Goal: Information Seeking & Learning: Learn about a topic

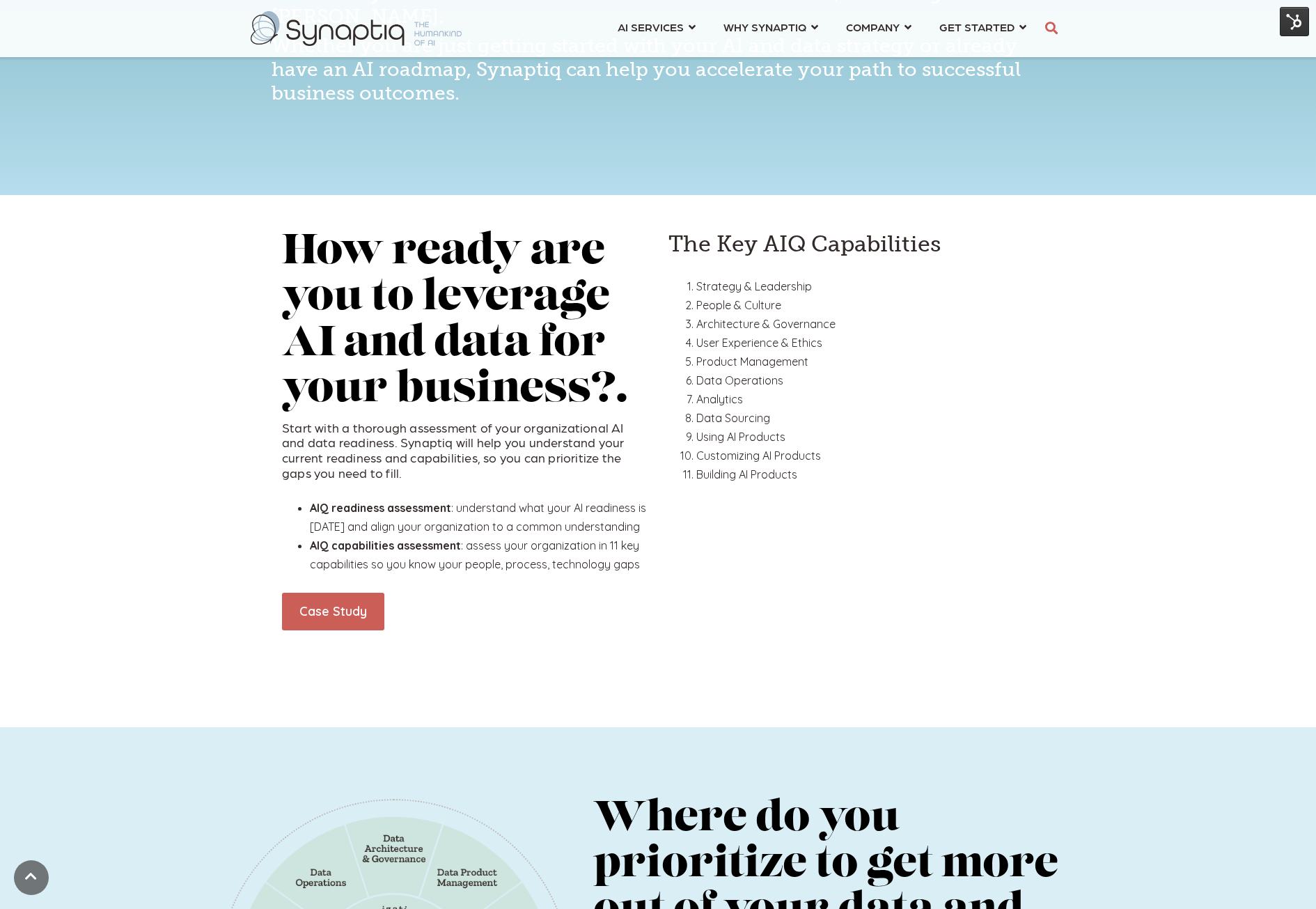
scroll to position [626, 0]
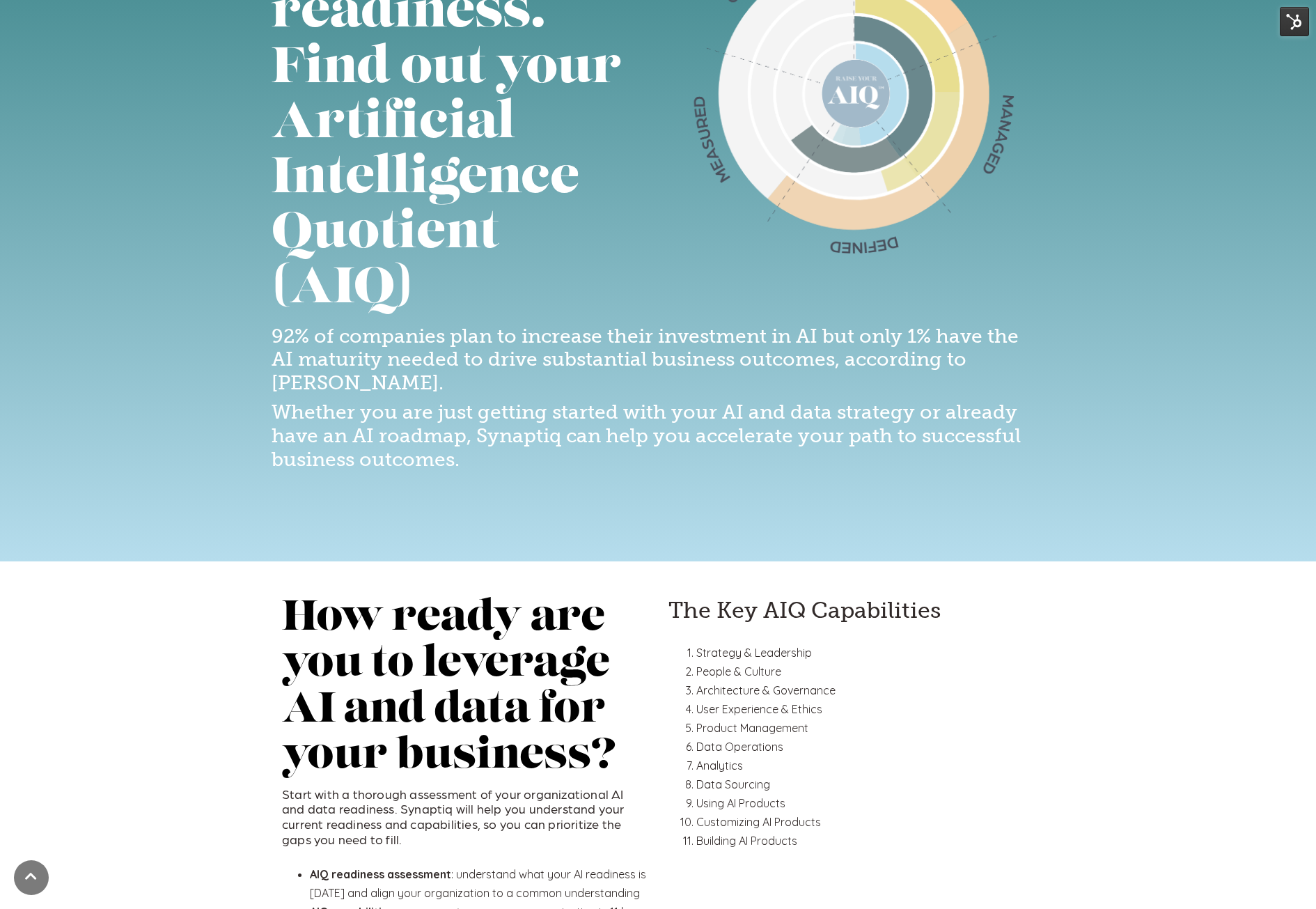
scroll to position [279, 0]
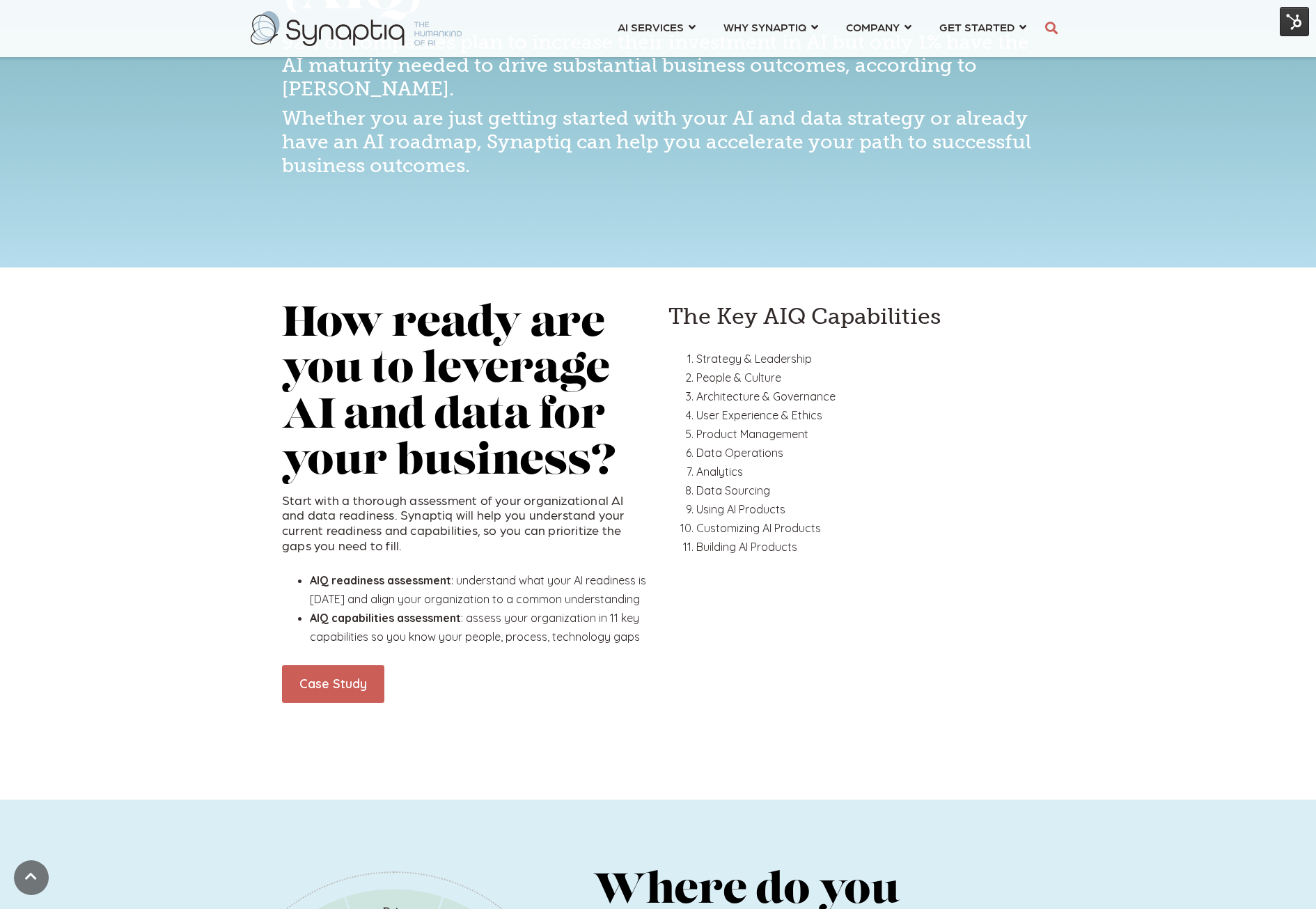
scroll to position [557, 0]
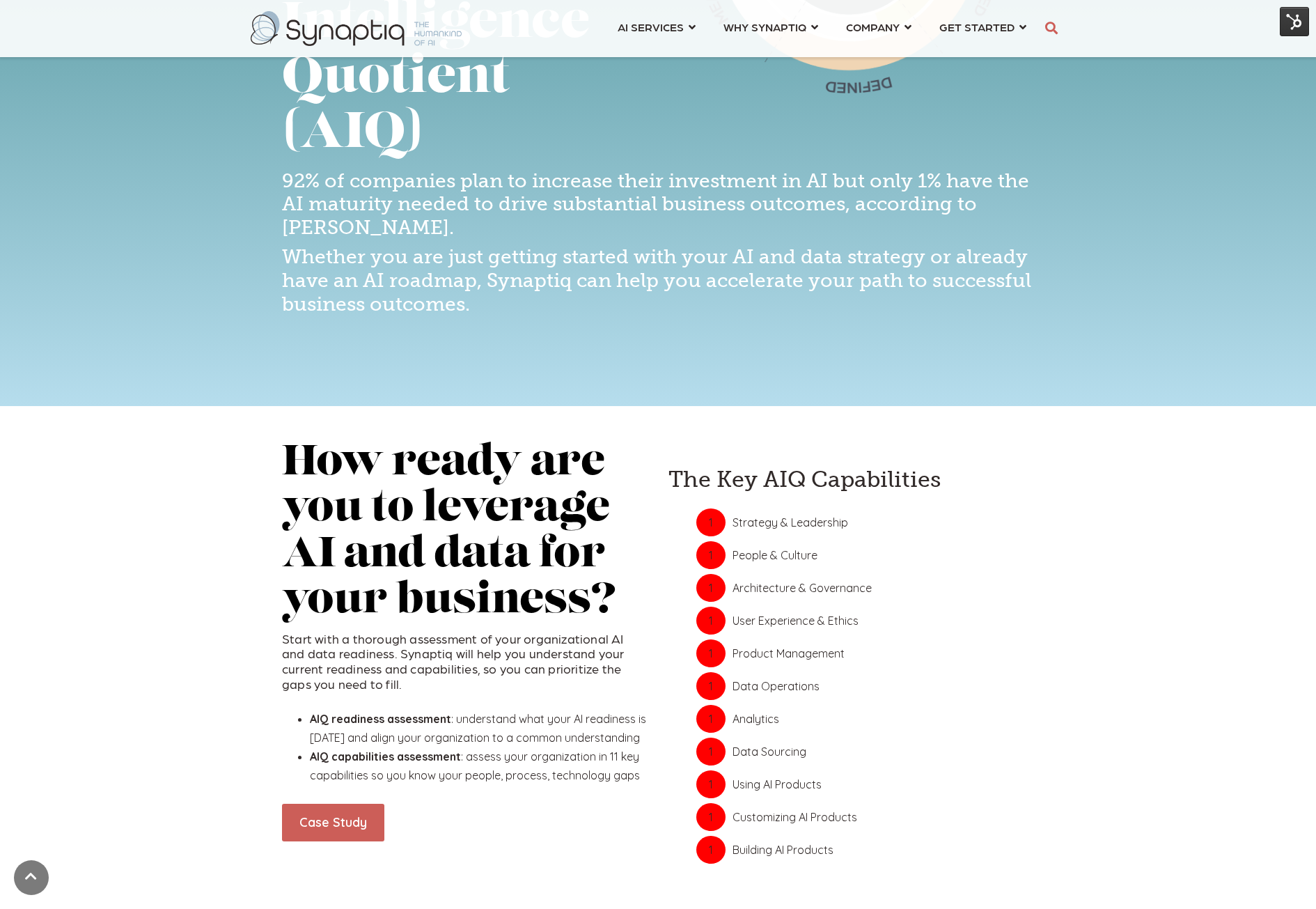
scroll to position [557, 0]
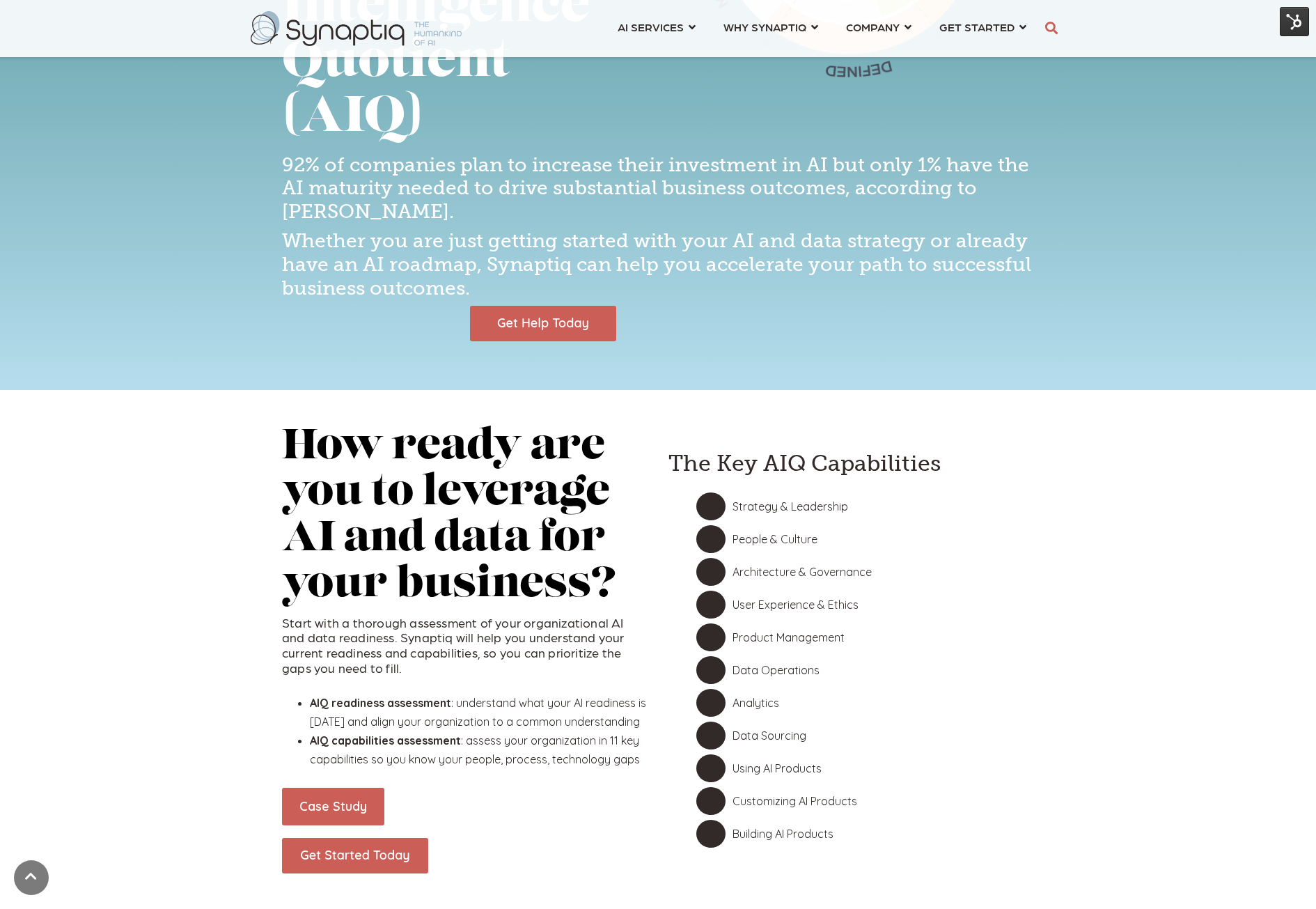
scroll to position [488, 0]
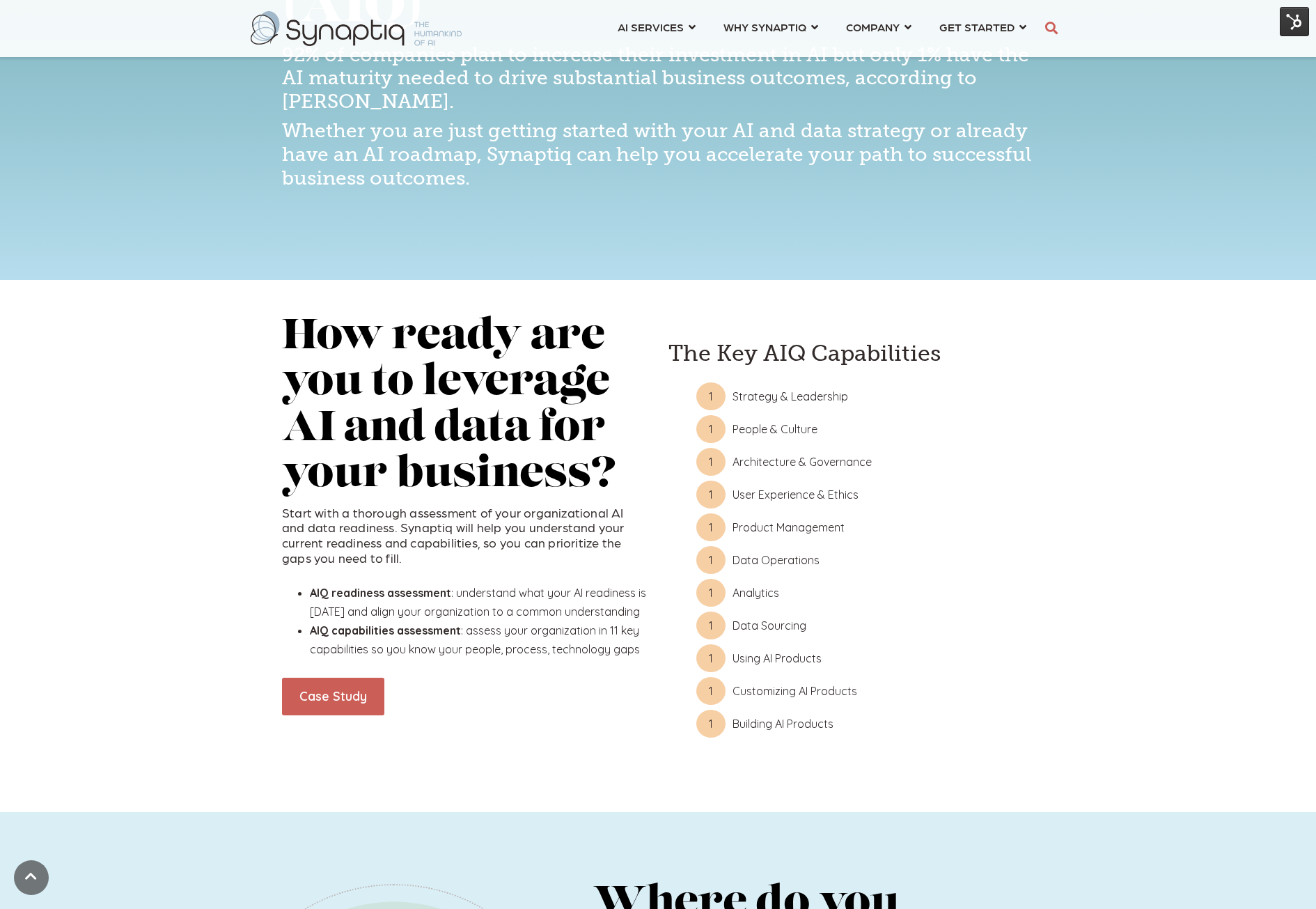
scroll to position [557, 0]
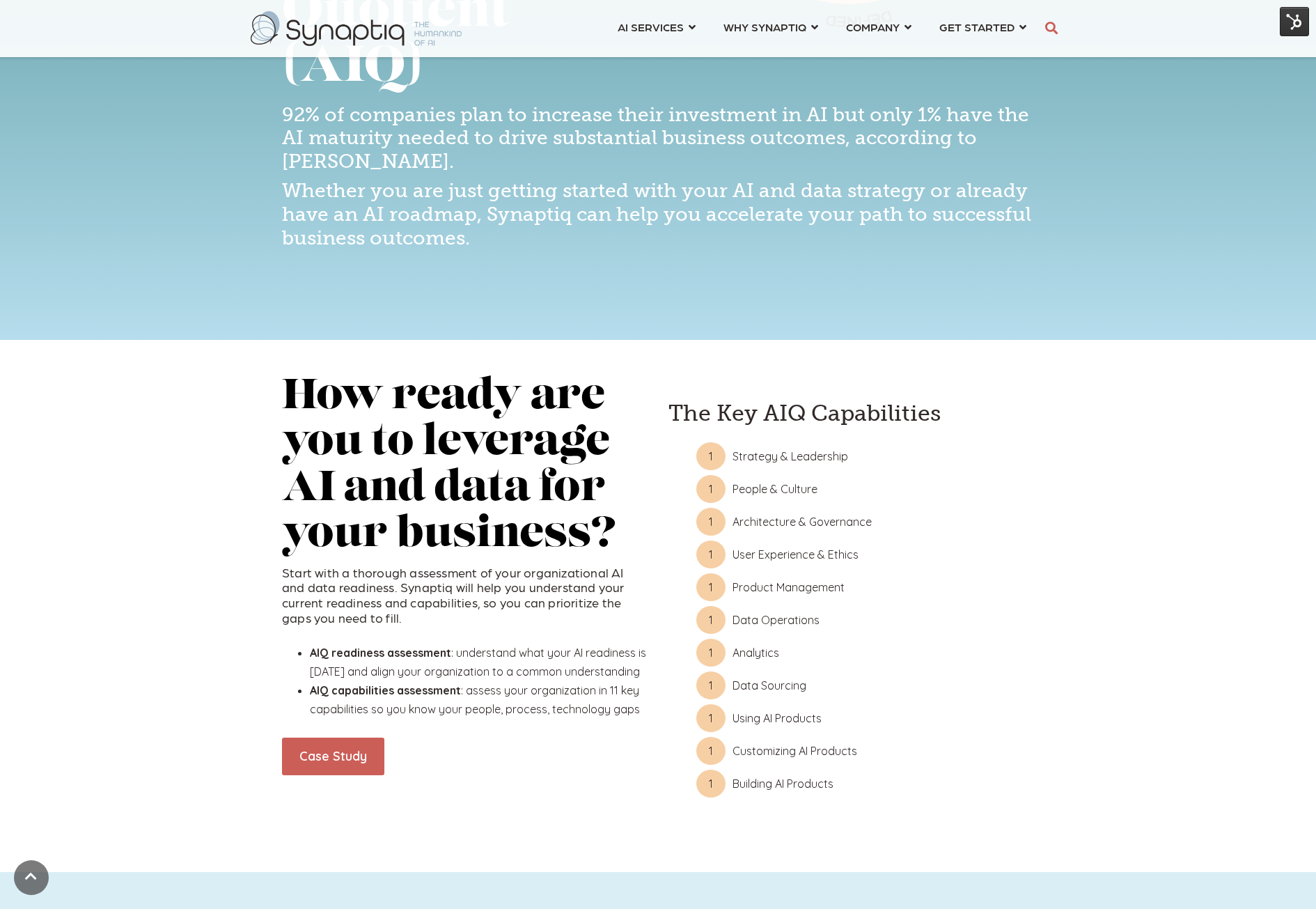
scroll to position [488, 0]
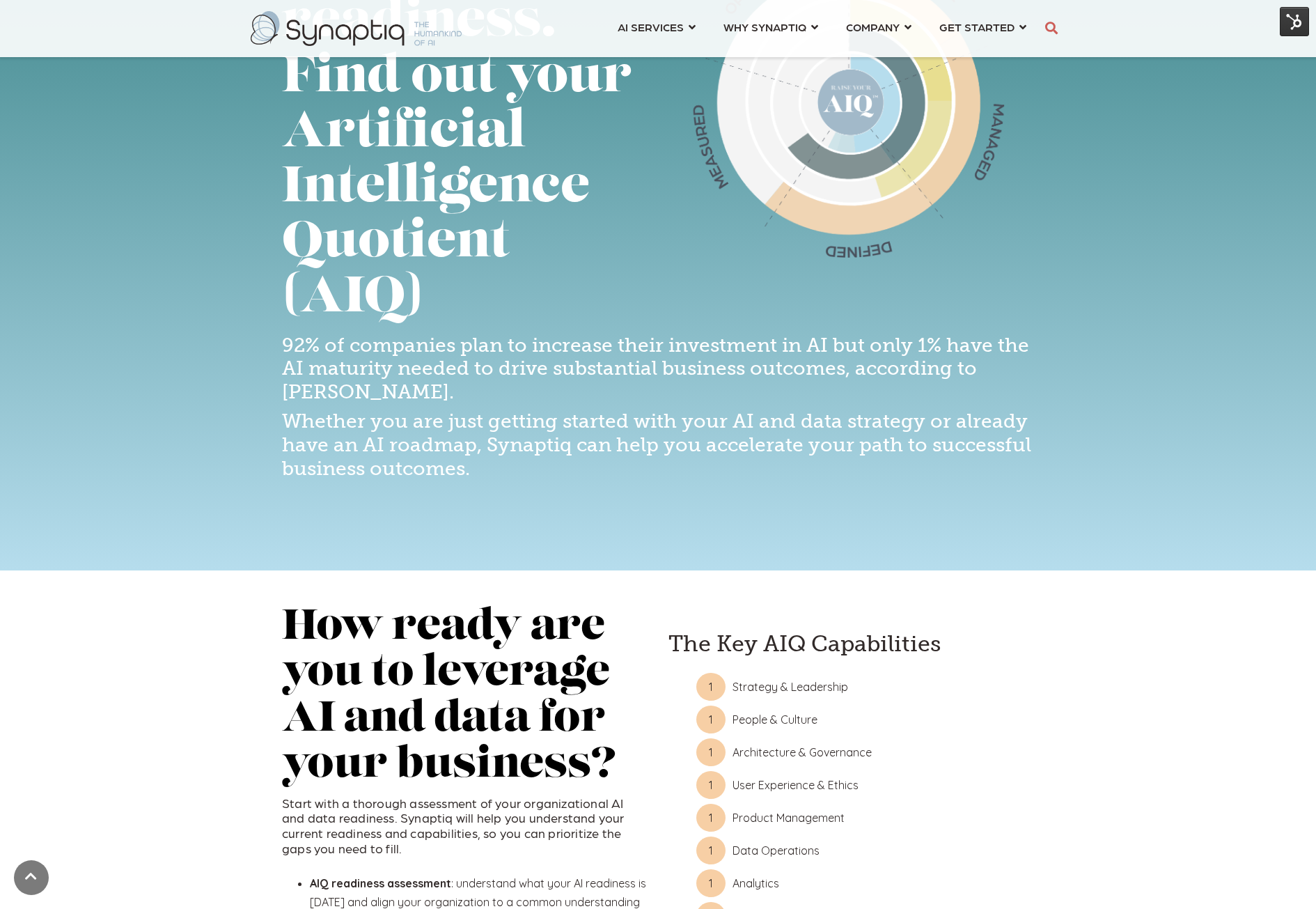
scroll to position [348, 0]
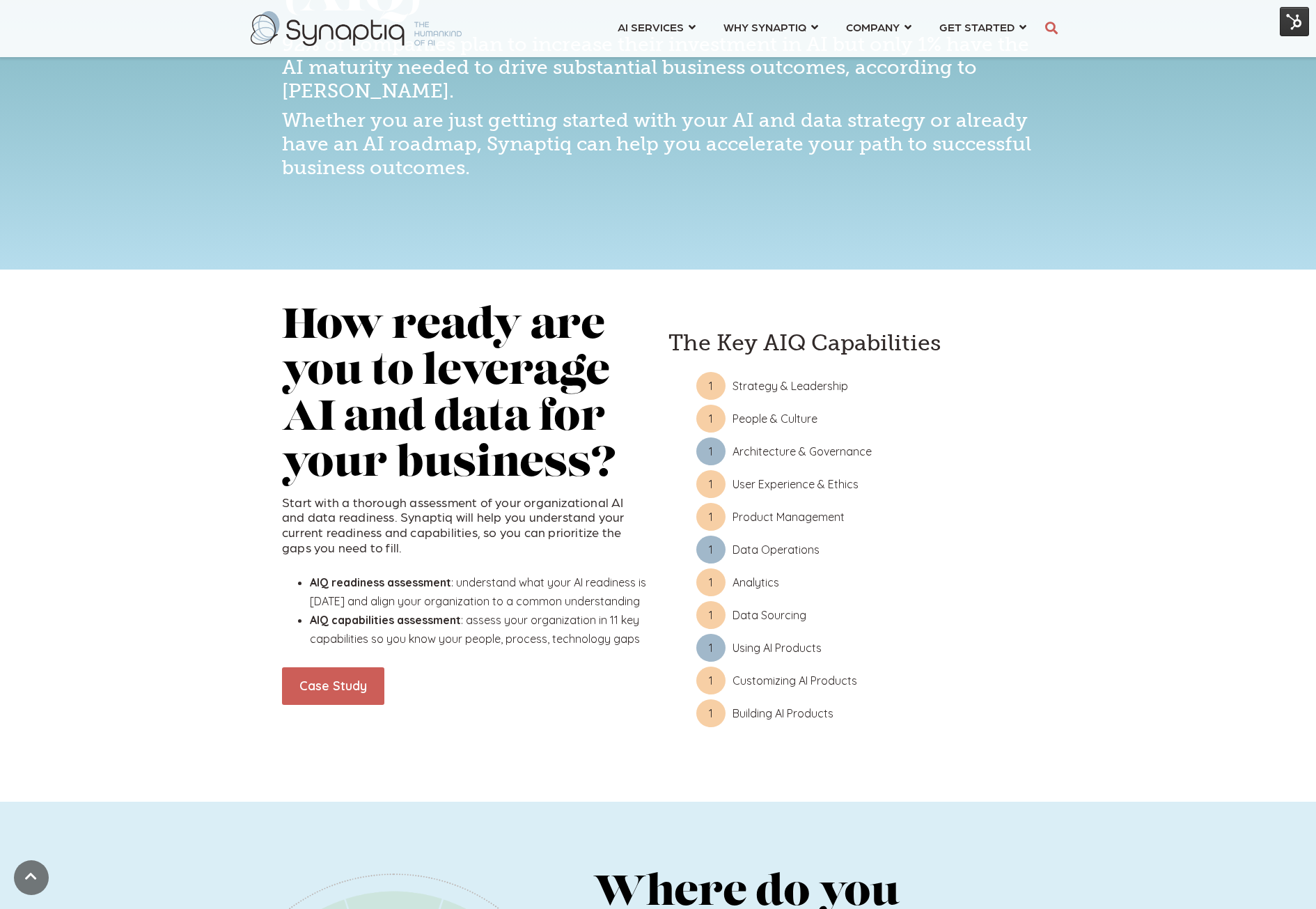
scroll to position [557, 0]
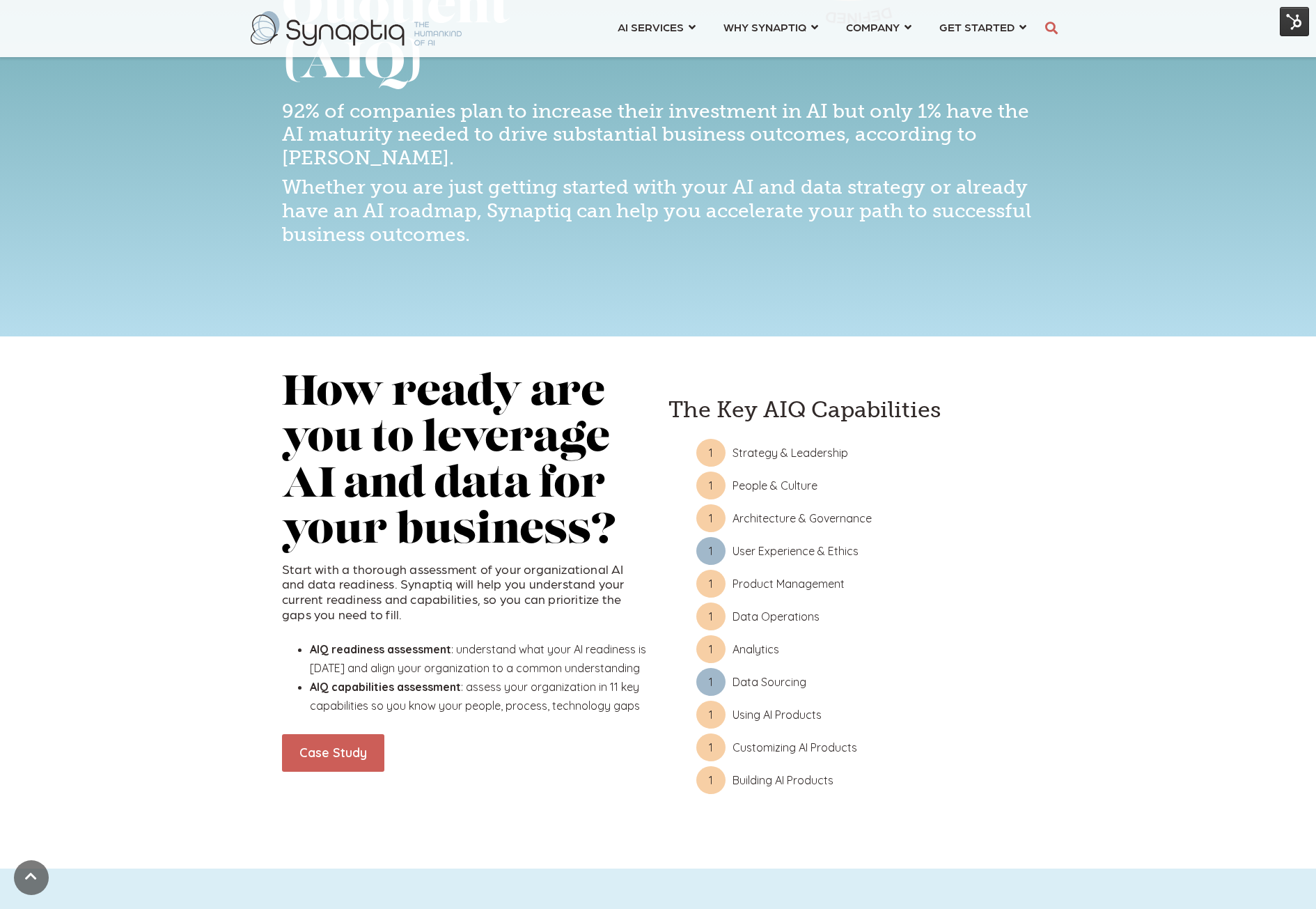
scroll to position [557, 0]
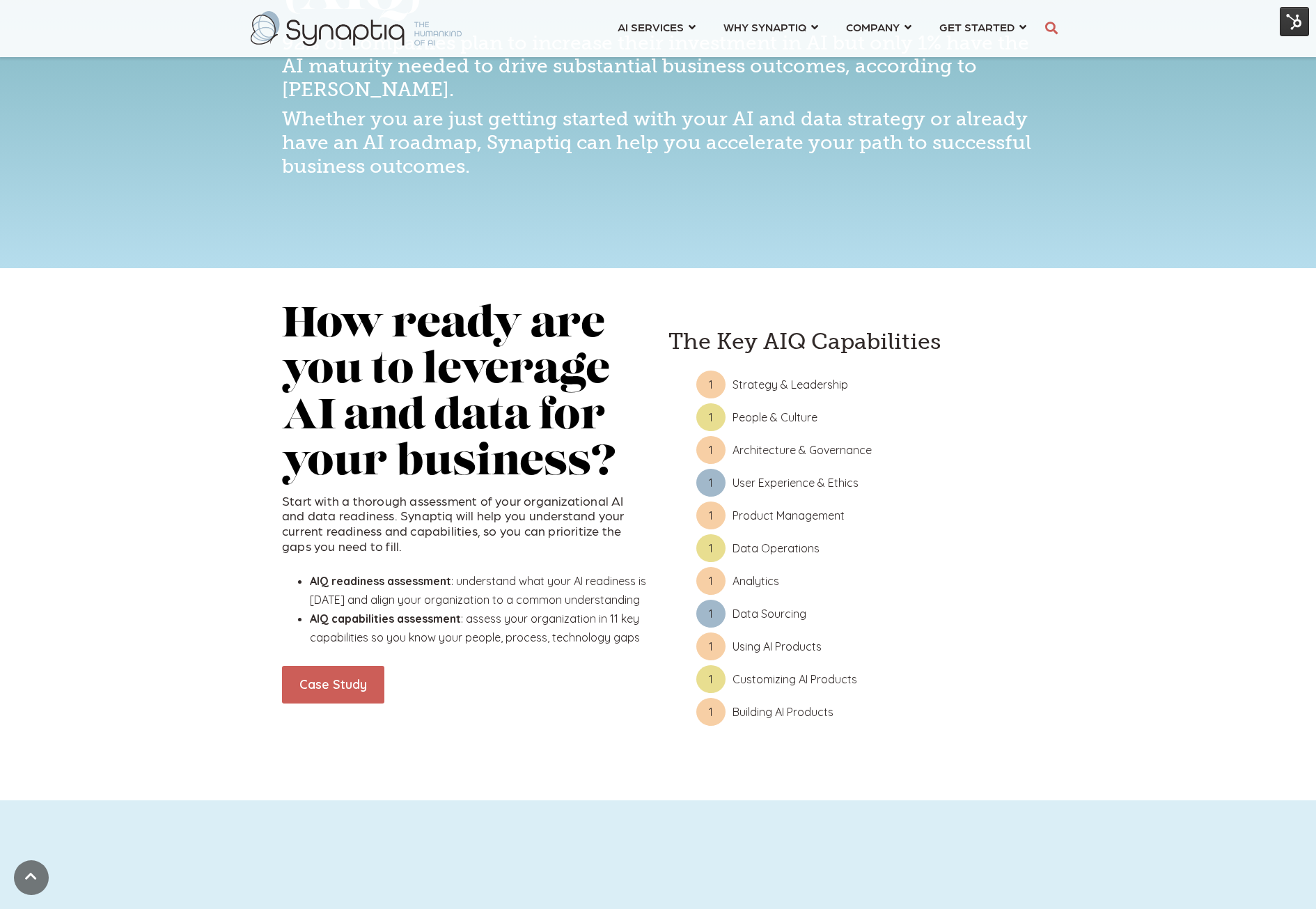
scroll to position [557, 0]
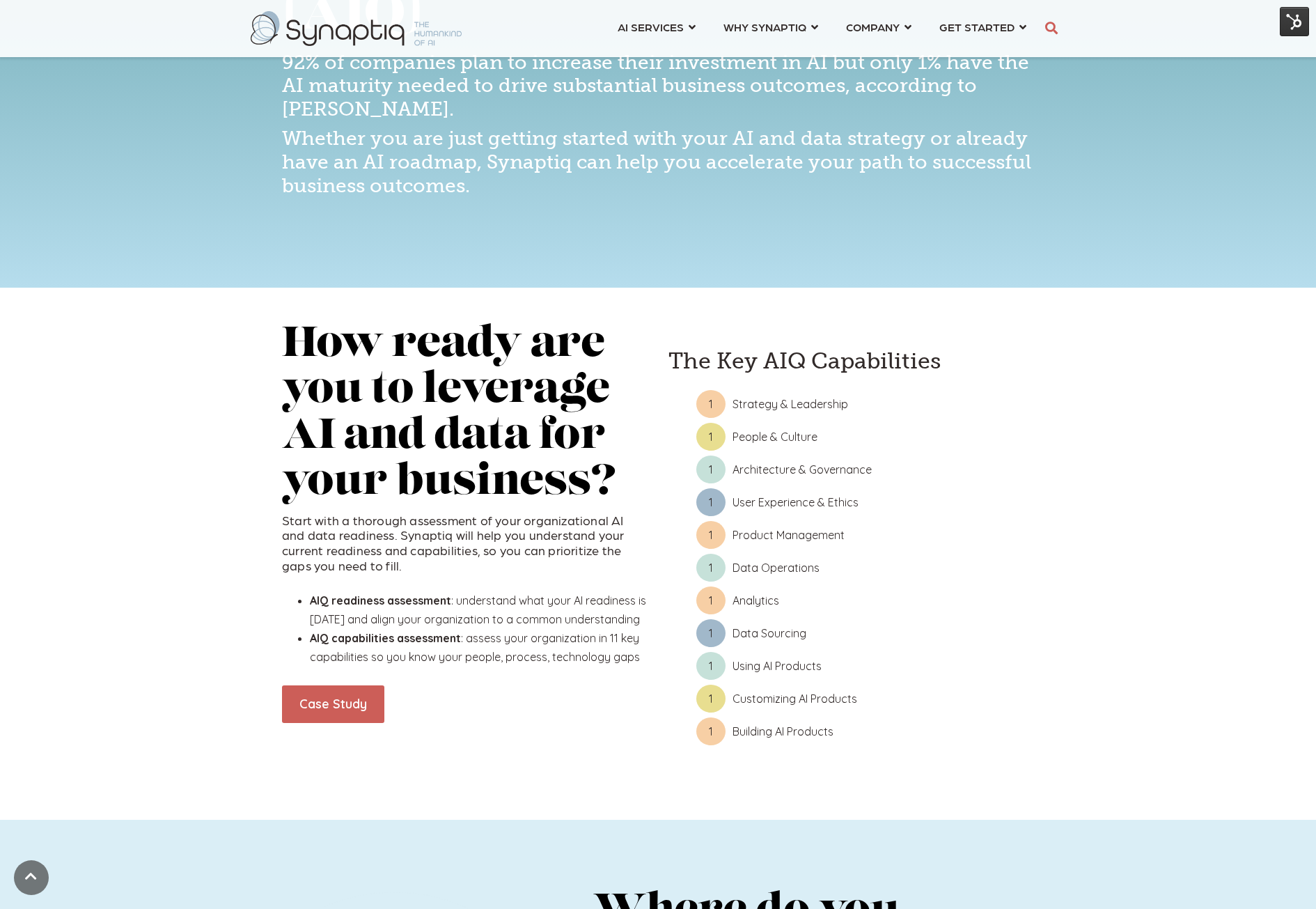
scroll to position [557, 0]
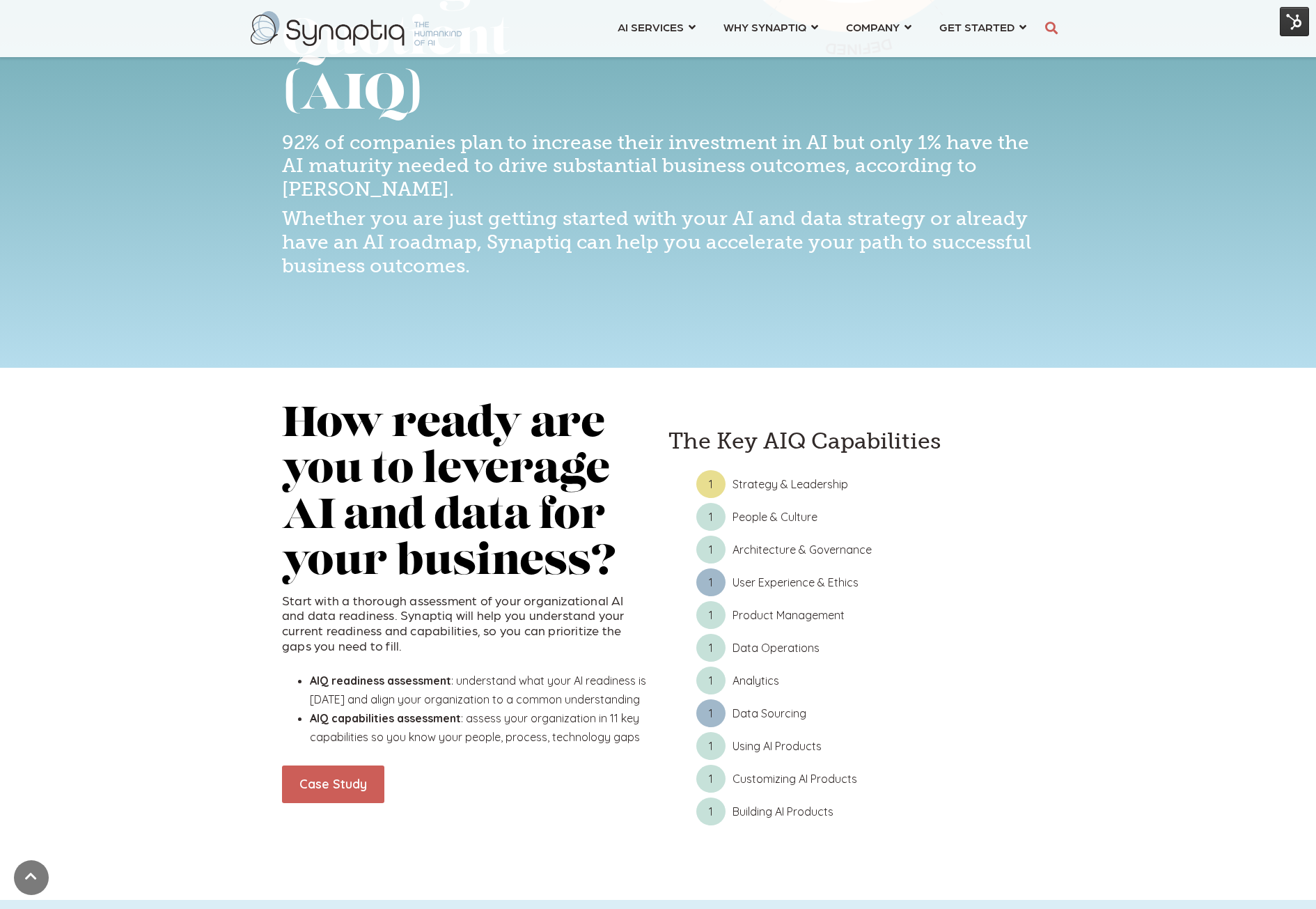
scroll to position [488, 0]
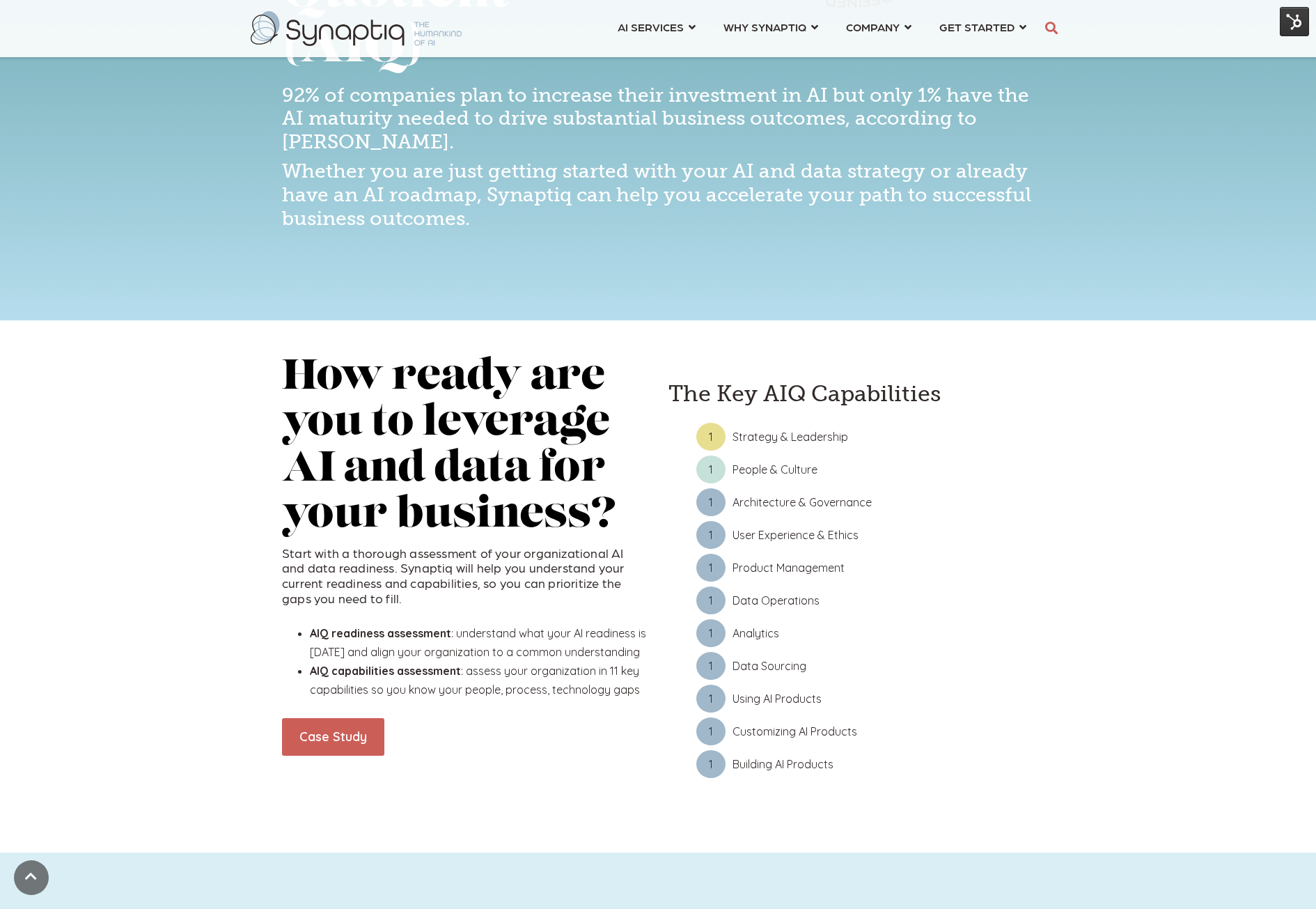
scroll to position [557, 0]
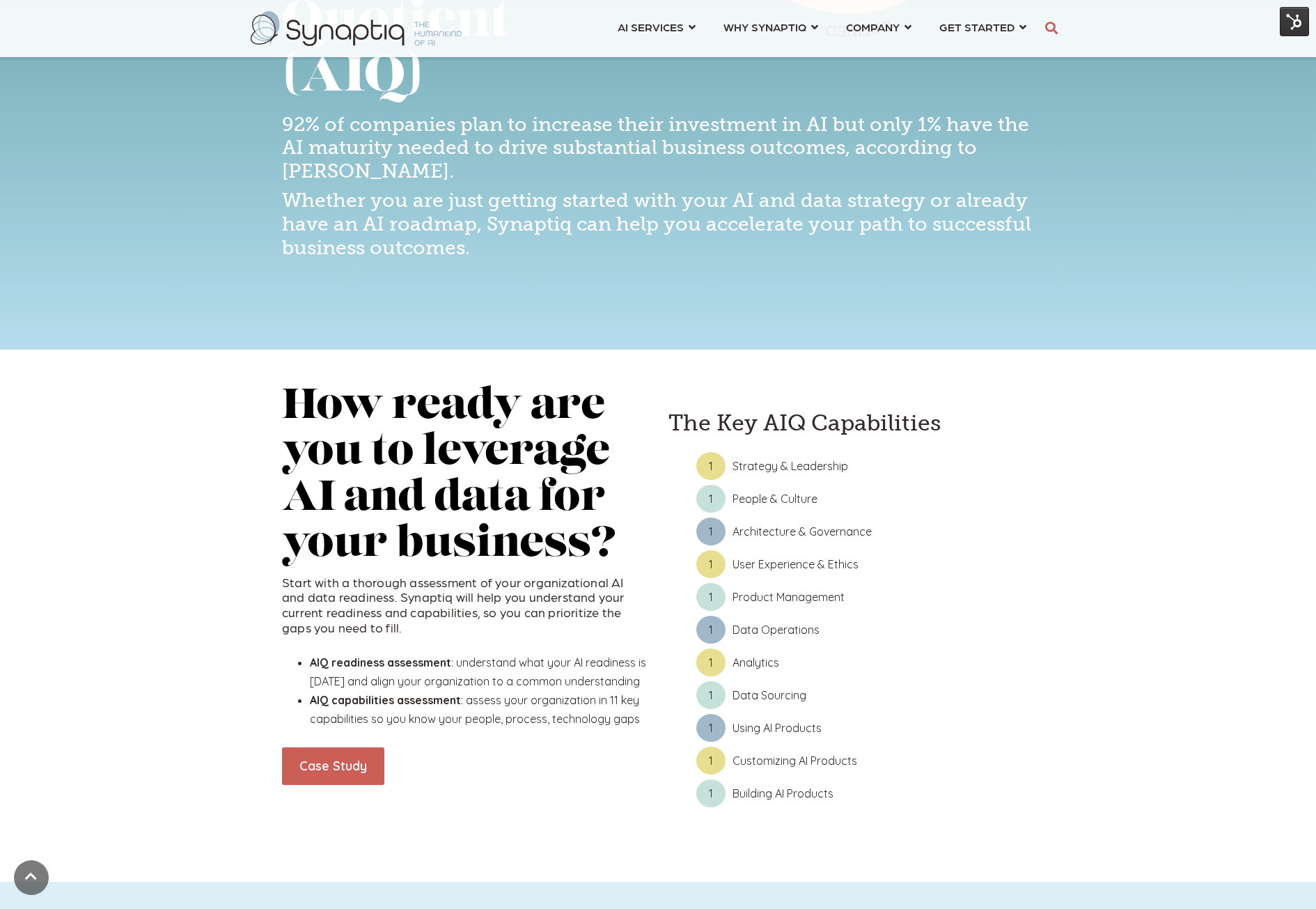
scroll to position [488, 0]
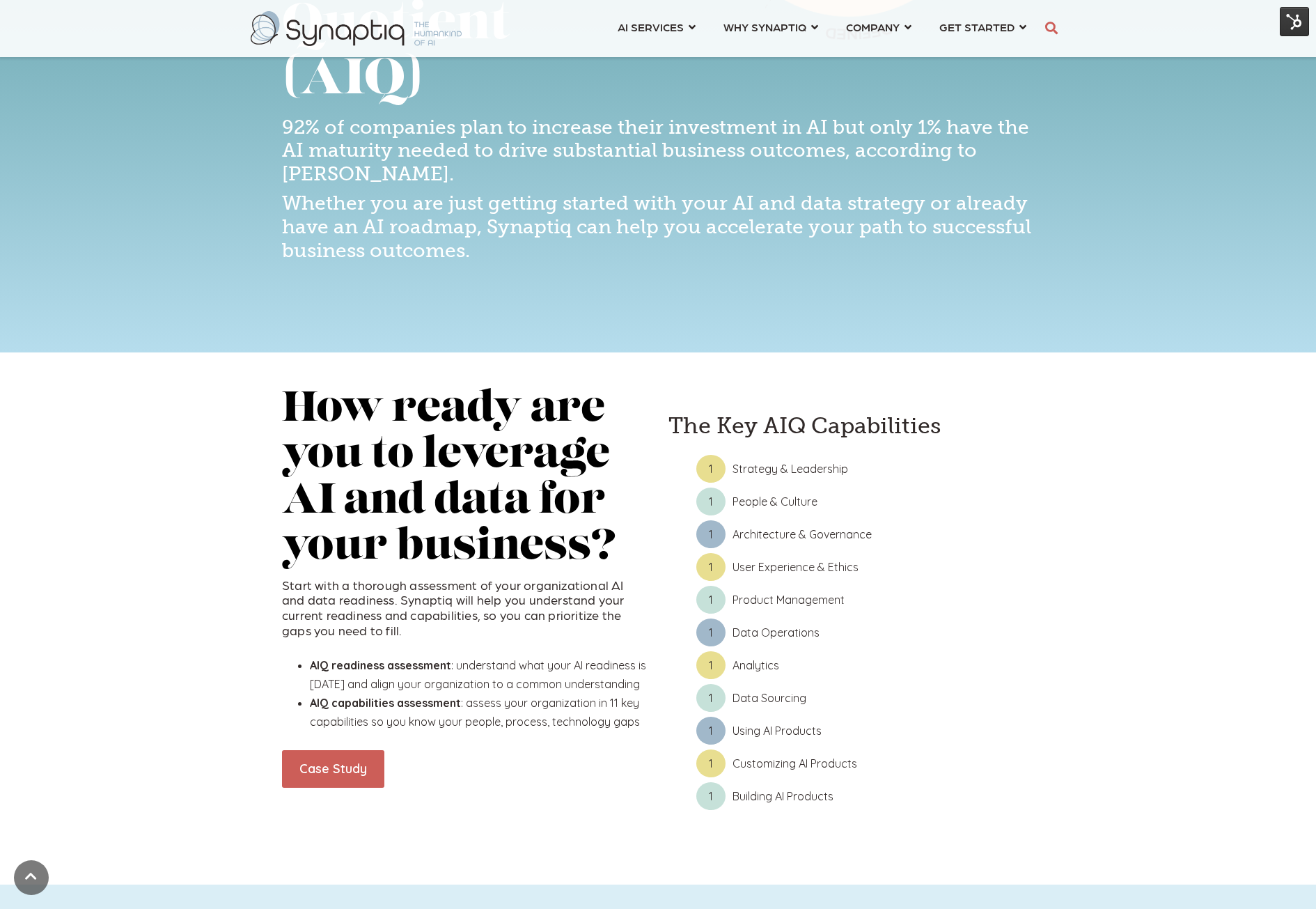
scroll to position [488, 0]
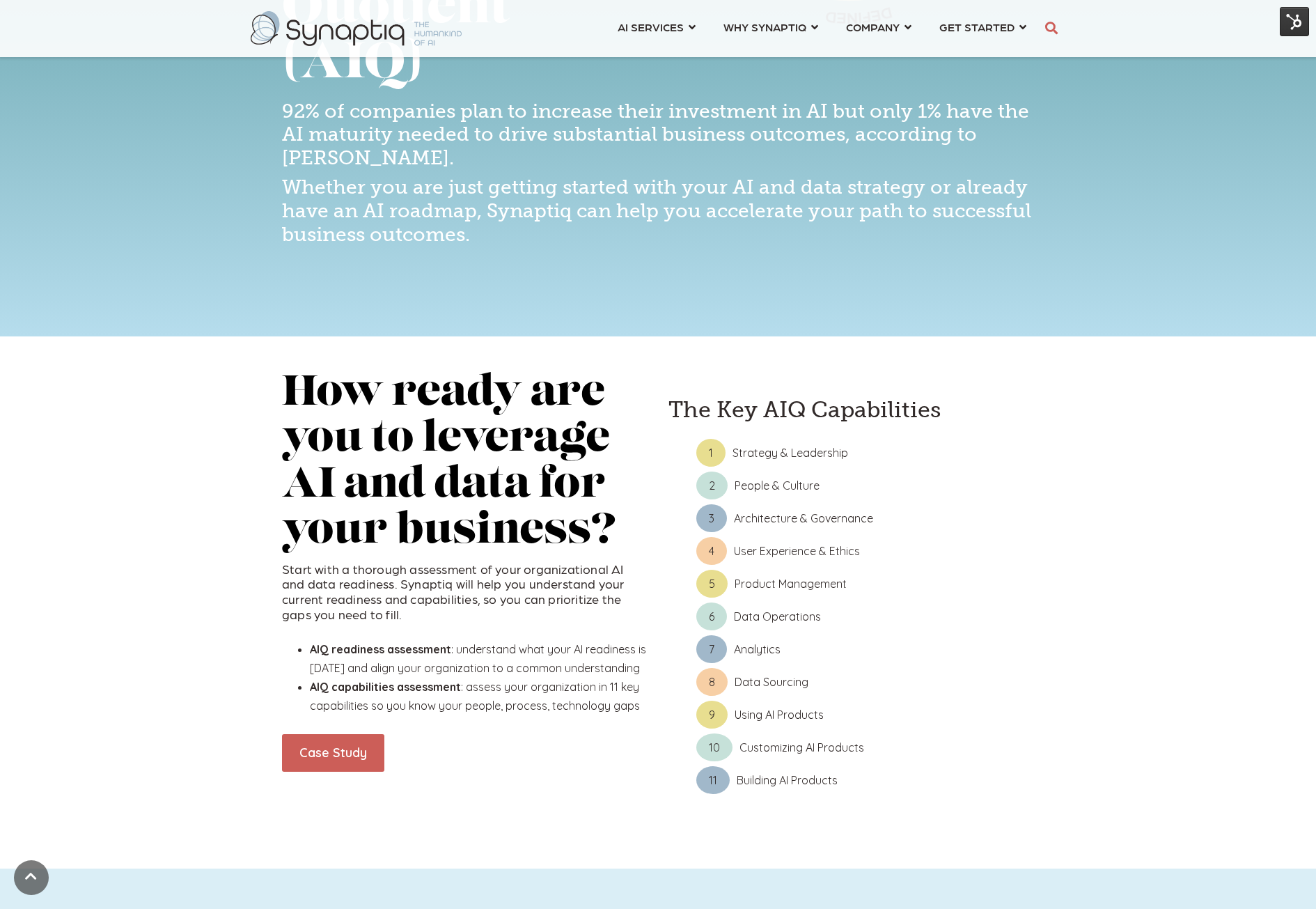
scroll to position [557, 0]
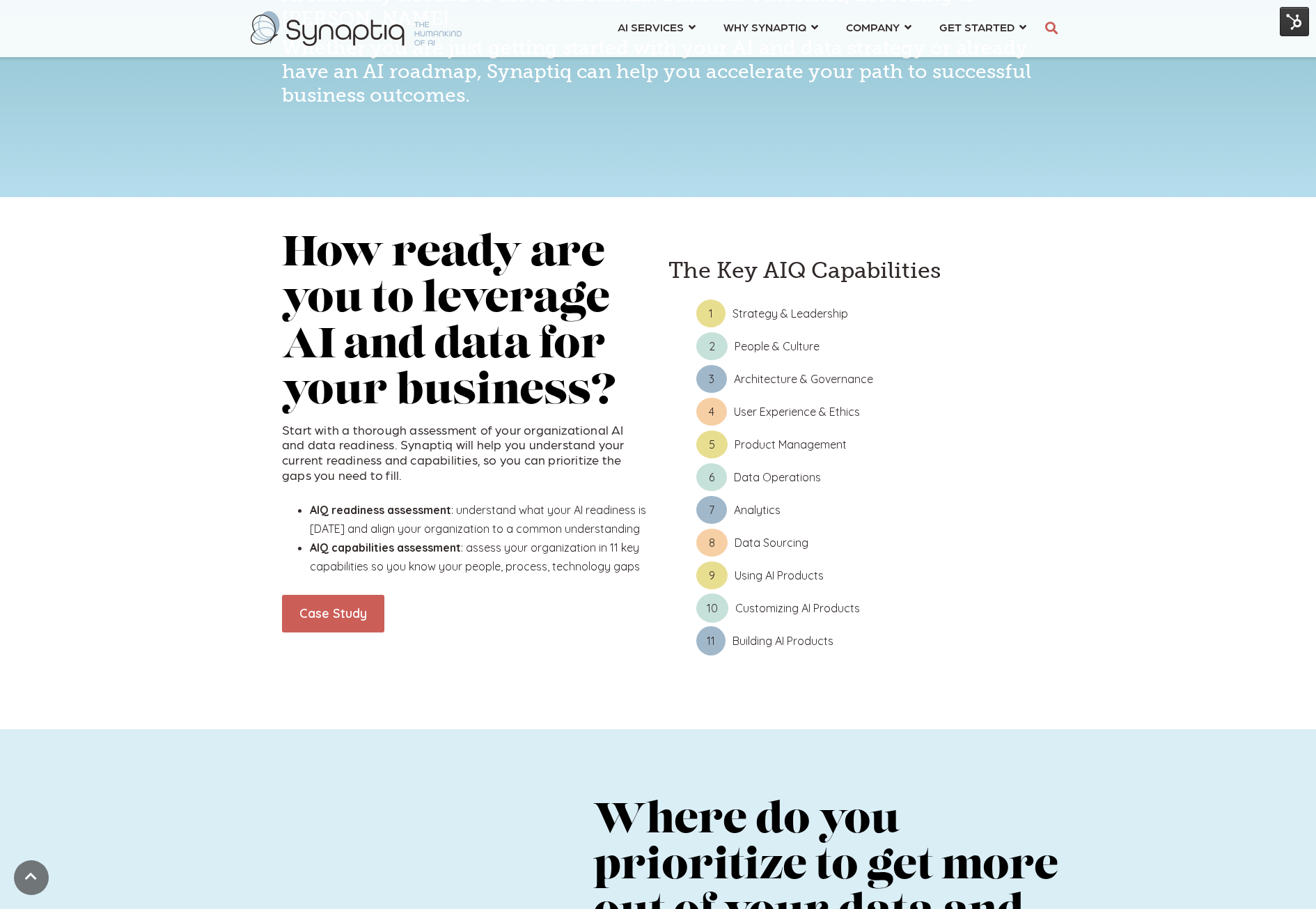
scroll to position [697, 0]
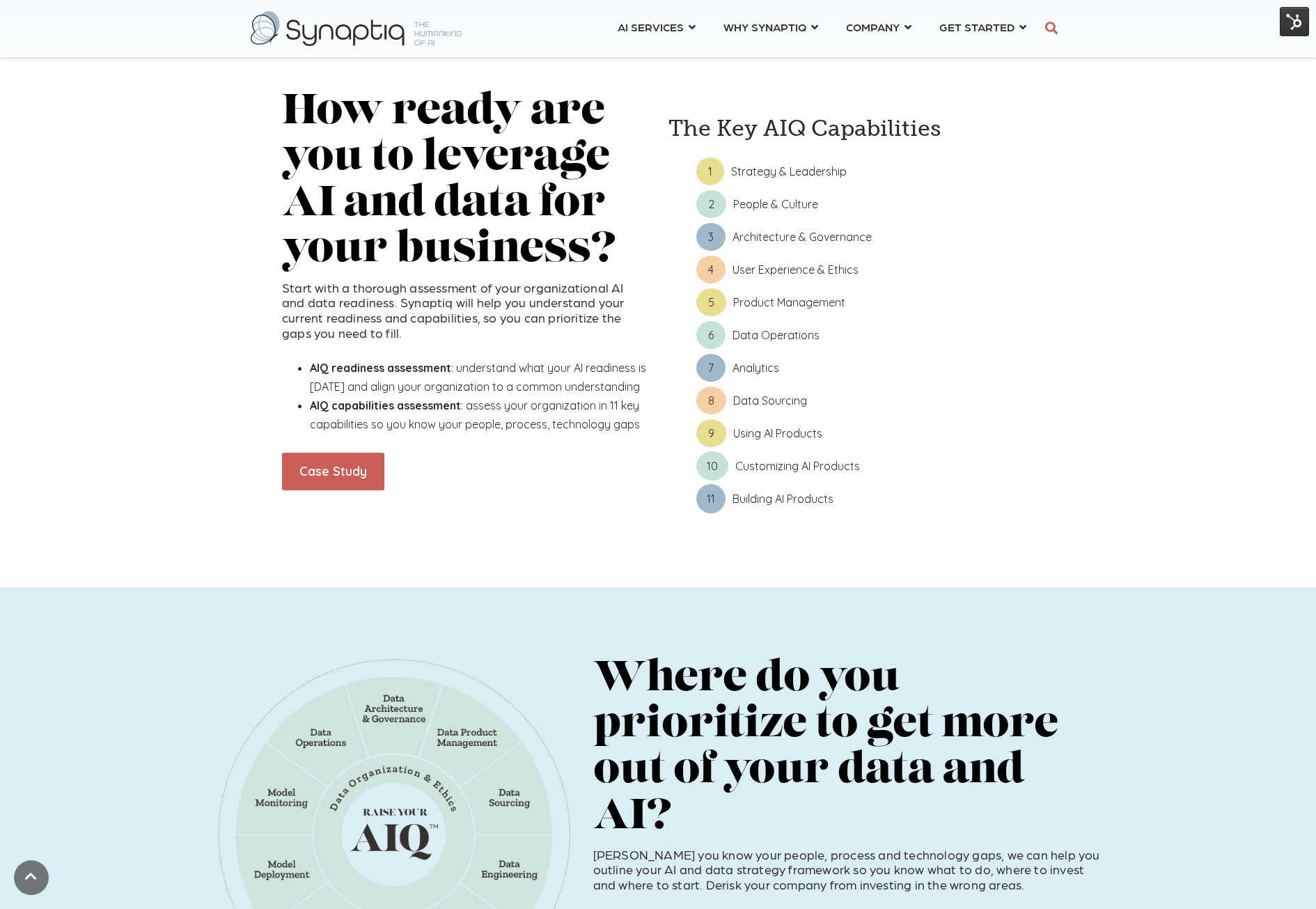
scroll to position [766, 0]
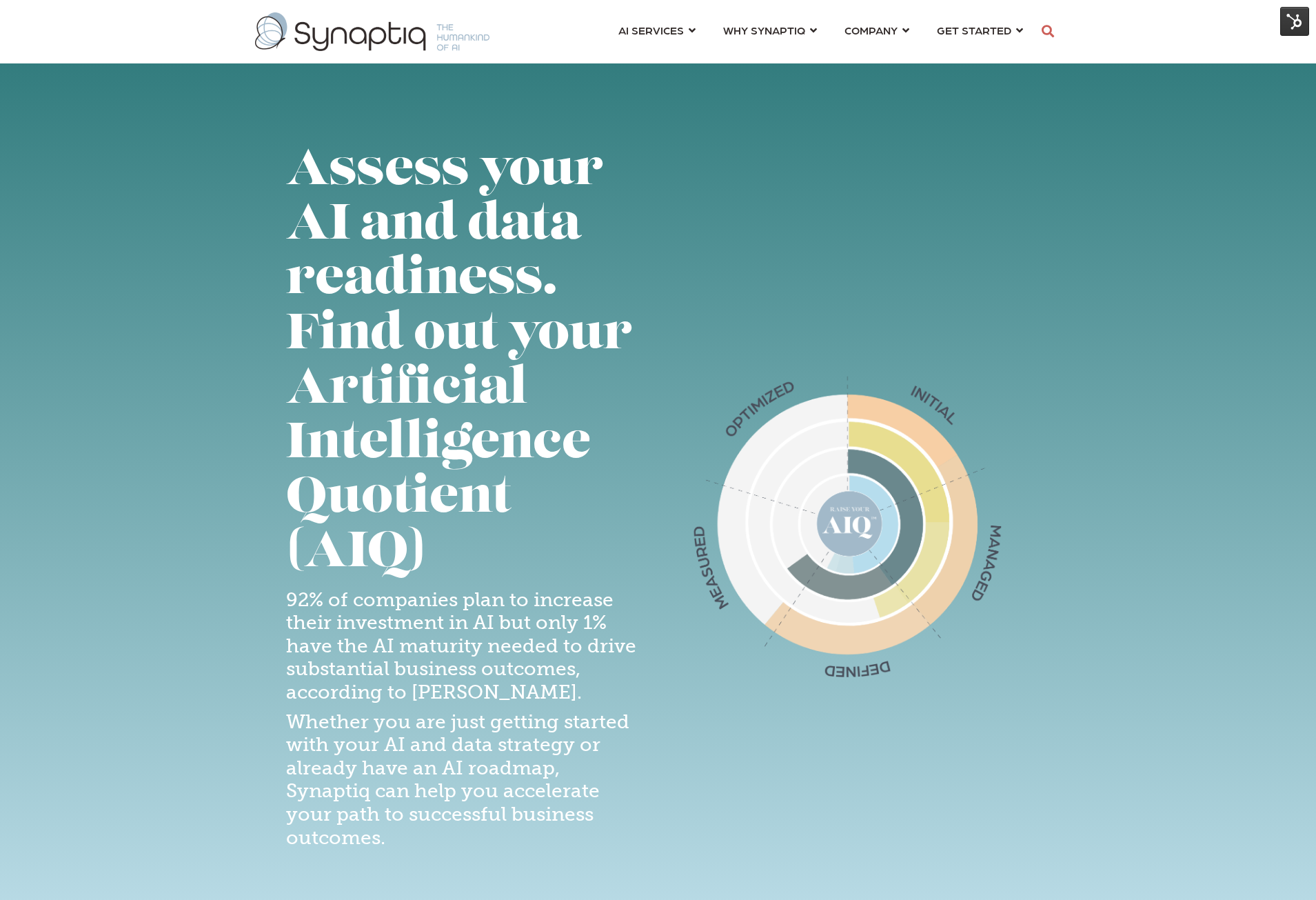
scroll to position [0, 6]
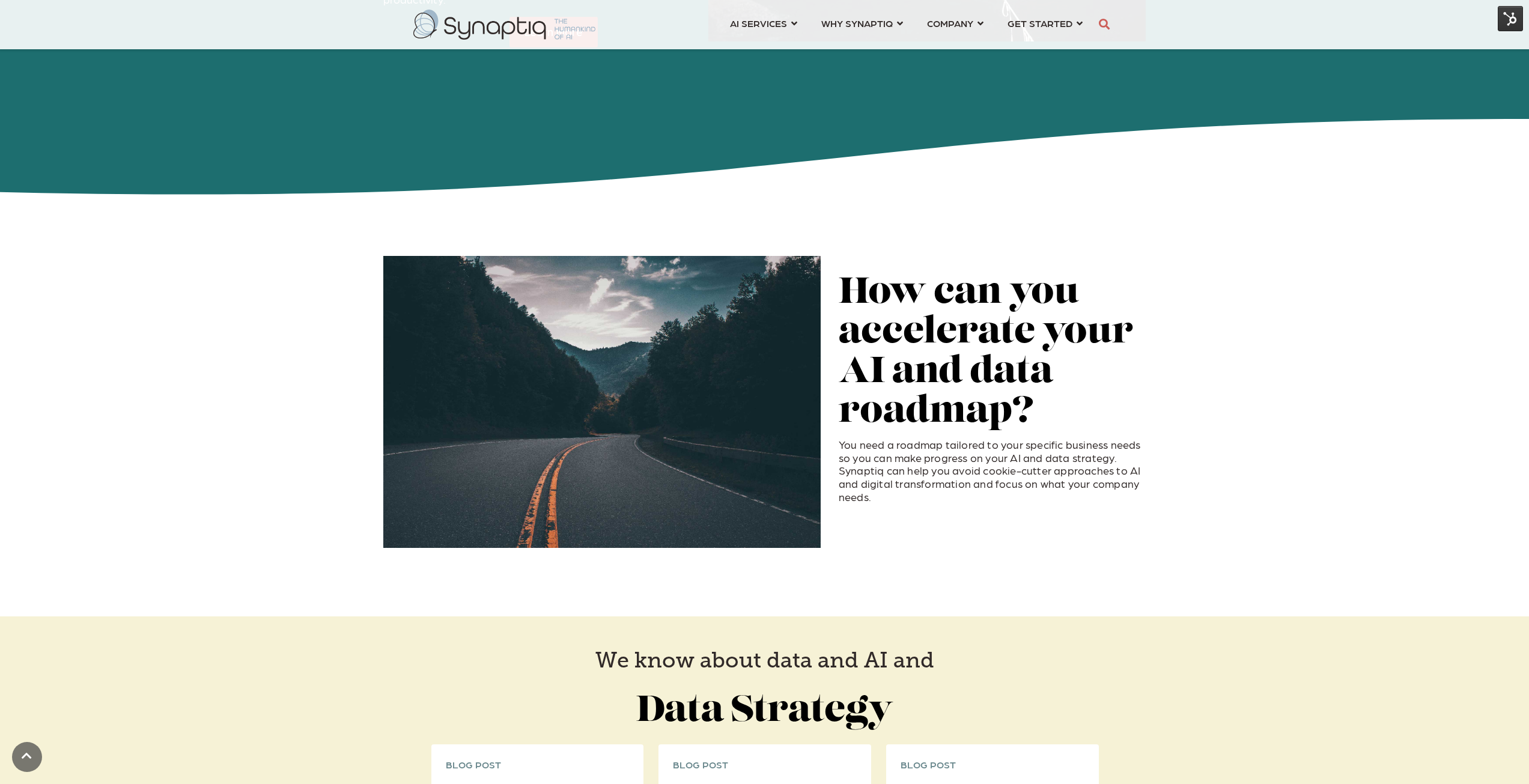
scroll to position [1983, 0]
